Goal: Information Seeking & Learning: Compare options

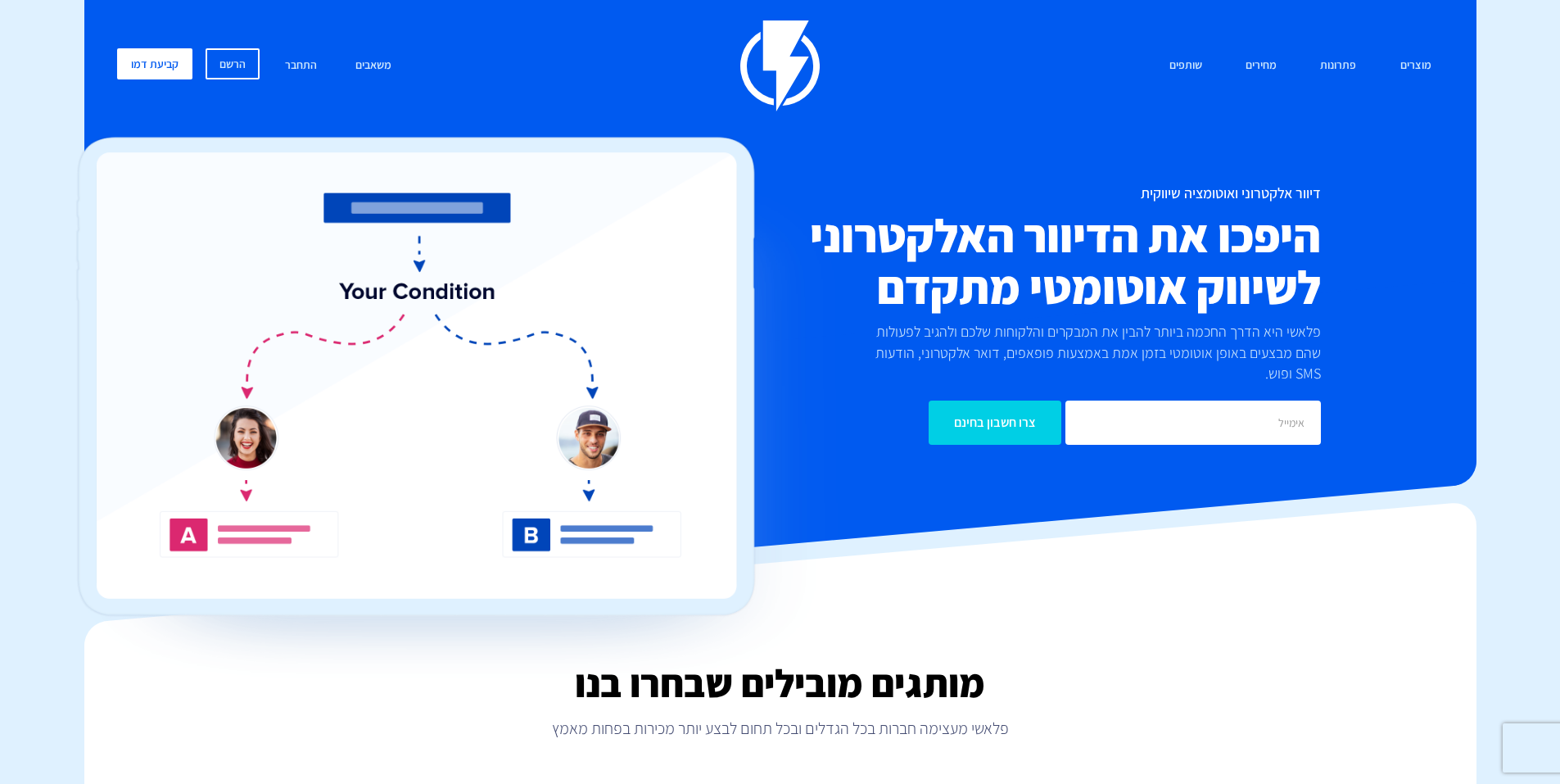
click at [1247, 36] on div "מוצרים שיווק אוטומטי הפכו את השיווק לאוטומטי דיוור אלקטרוני שלחו את המסר הנכון …" at bounding box center [780, 66] width 1352 height 91
click at [1258, 55] on link "מחירים" at bounding box center [1261, 65] width 55 height 35
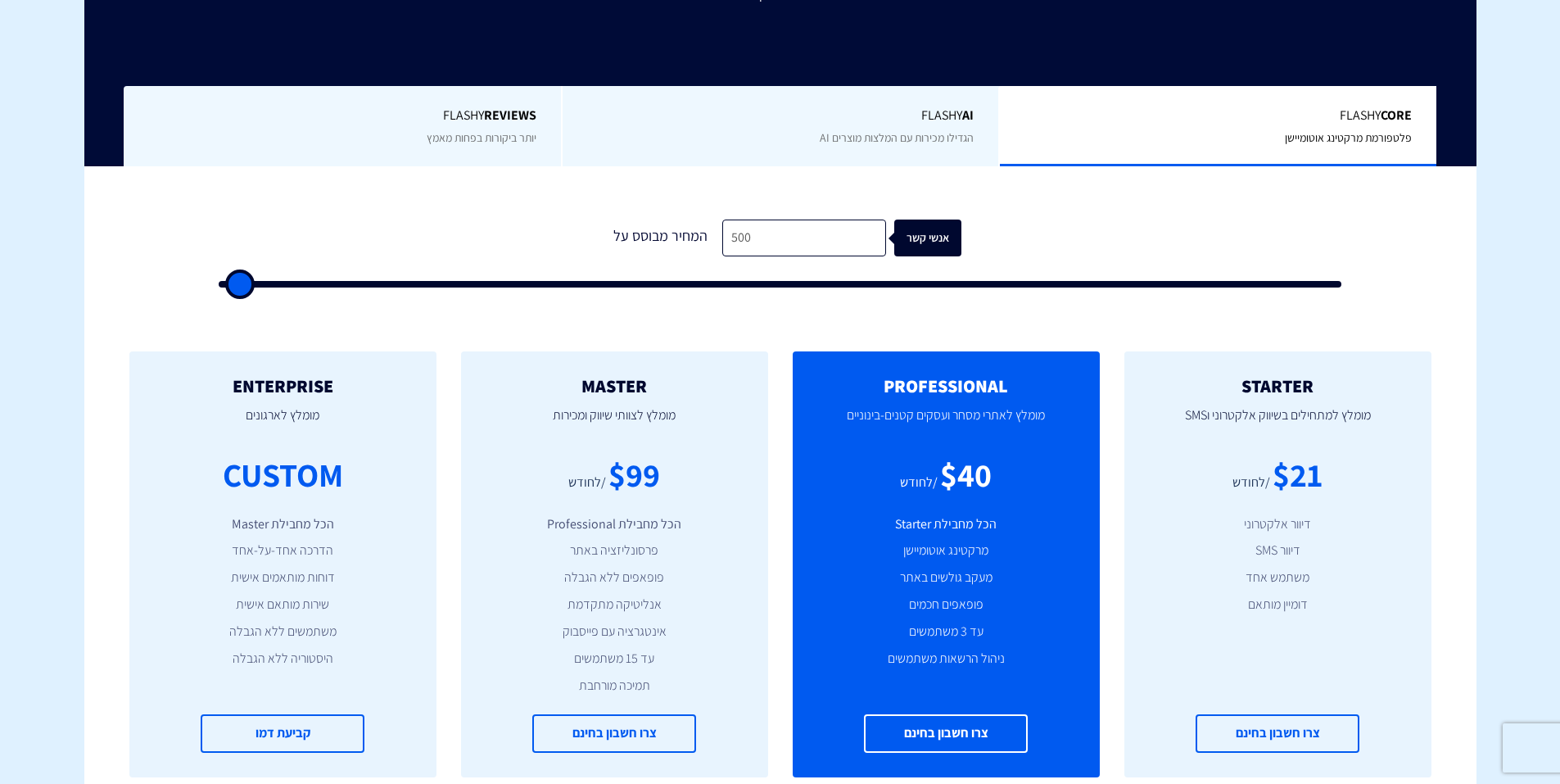
scroll to position [410, 0]
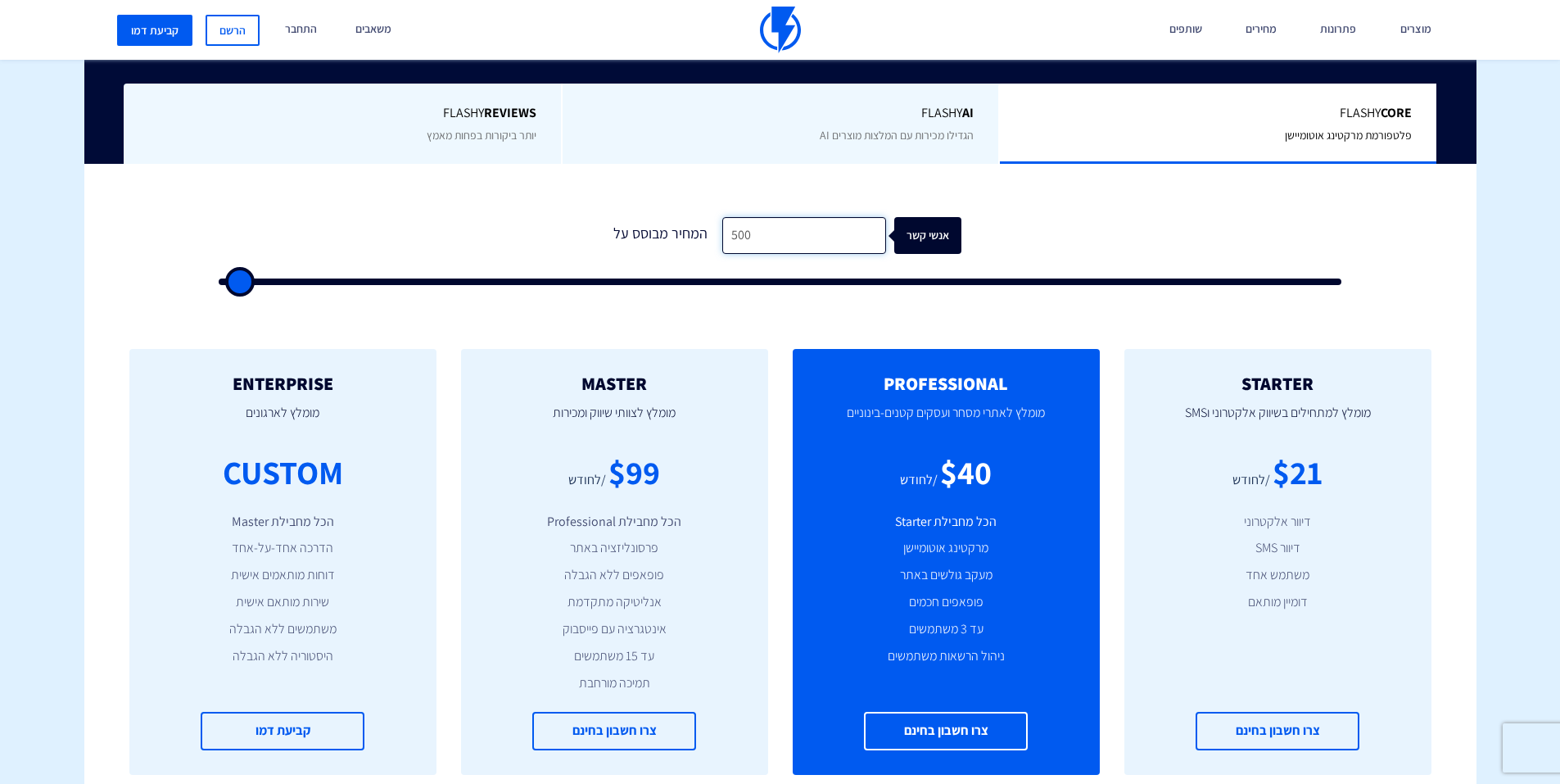
click at [828, 241] on input "500" at bounding box center [804, 235] width 164 height 37
type input "1"
type input "500"
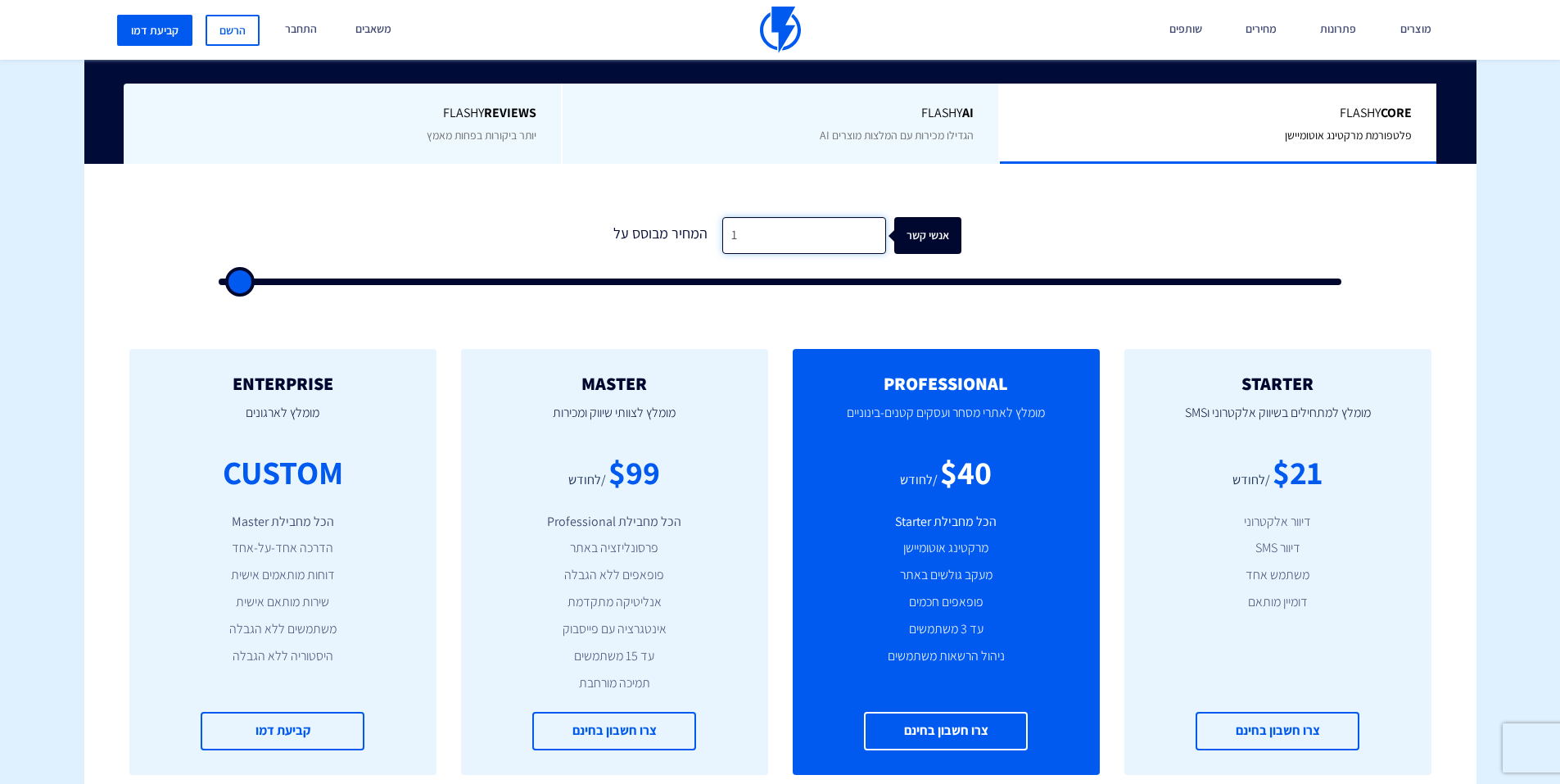
type input "10"
type input "500"
type input "100"
type input "500"
type input "1,000"
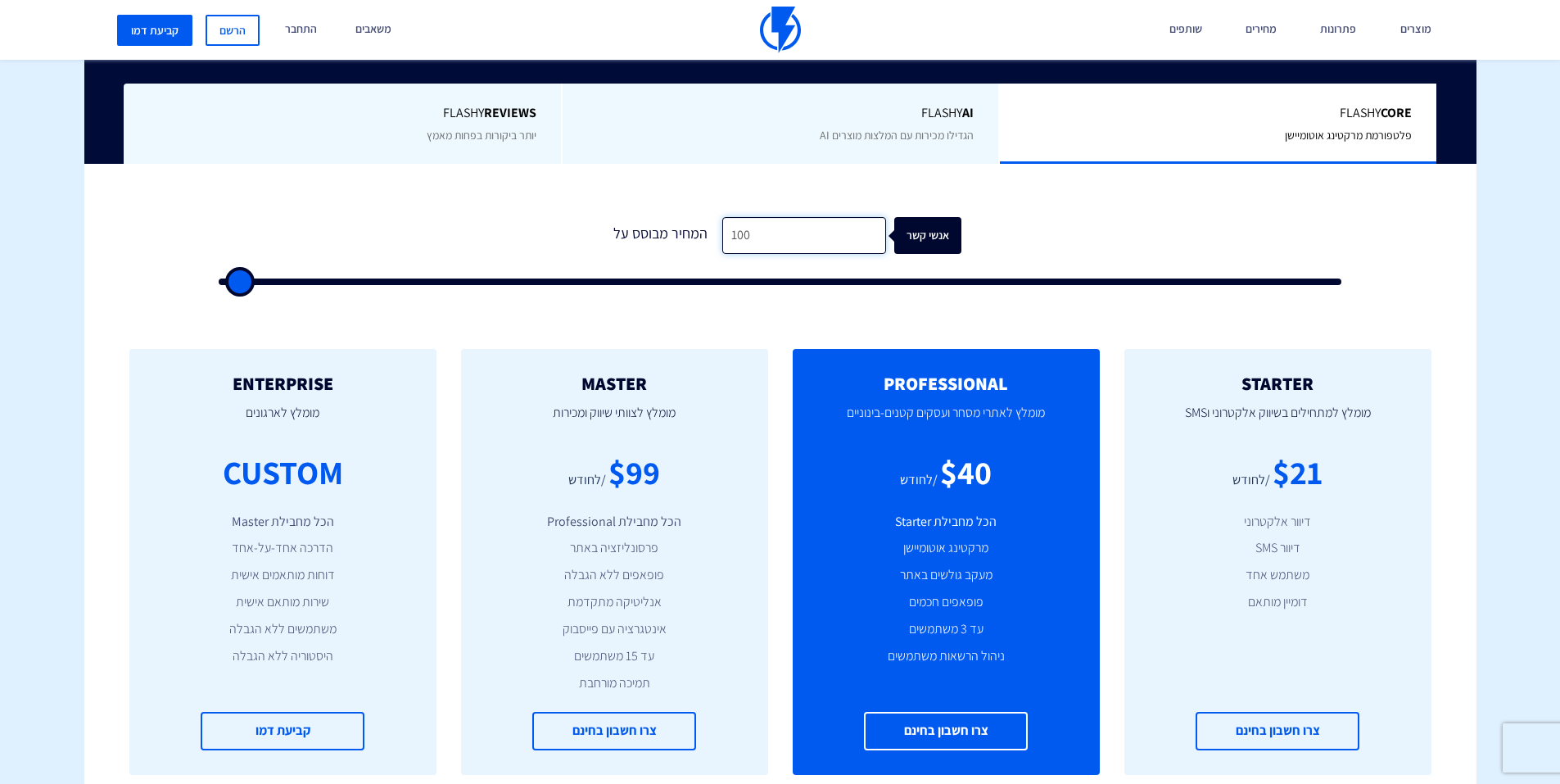
type input "1000"
type input "10,000"
type input "10000"
type input "10,000"
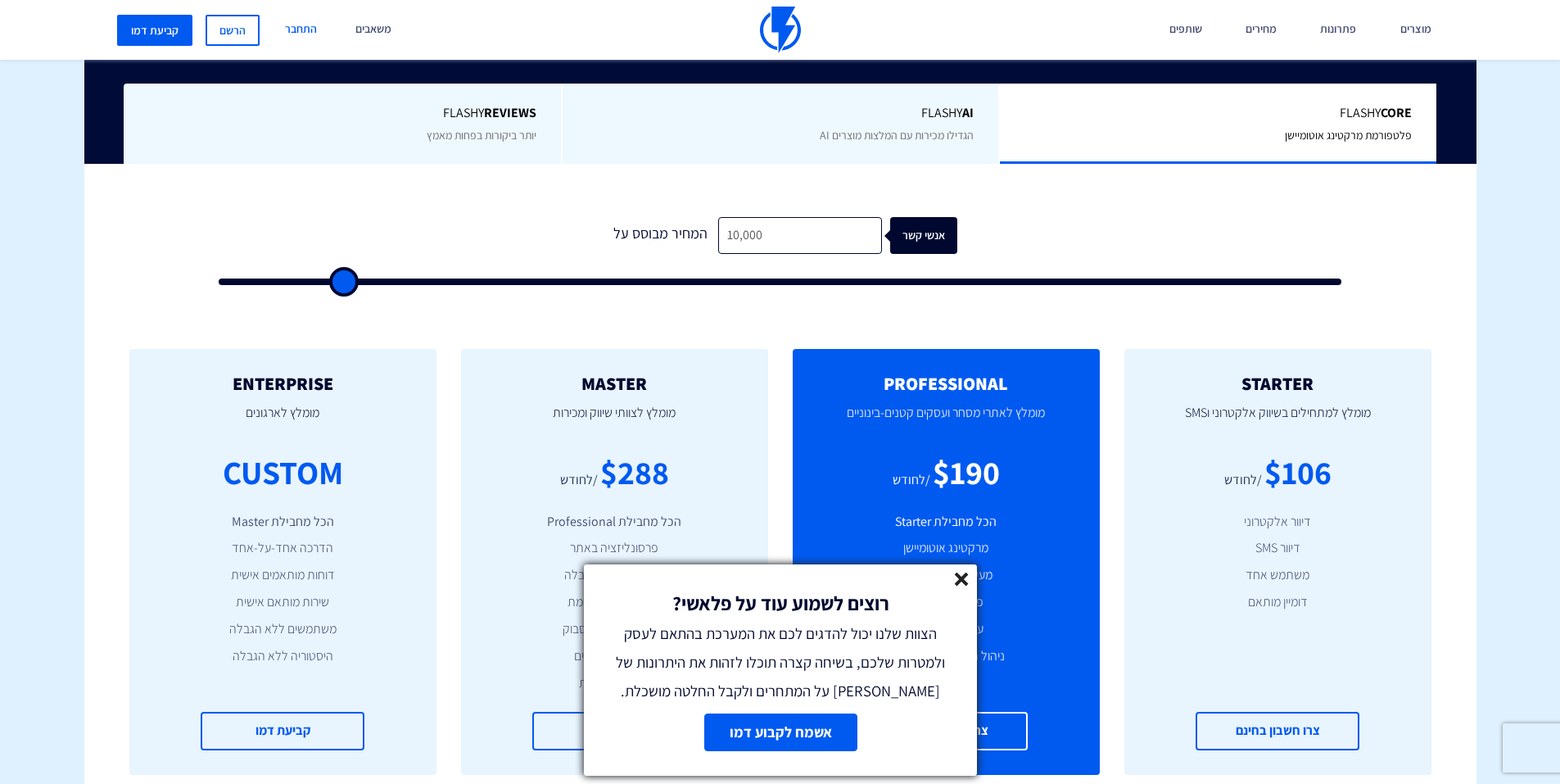
click at [300, 33] on link "התחבר" at bounding box center [301, 30] width 56 height 60
